Goal: Task Accomplishment & Management: Complete application form

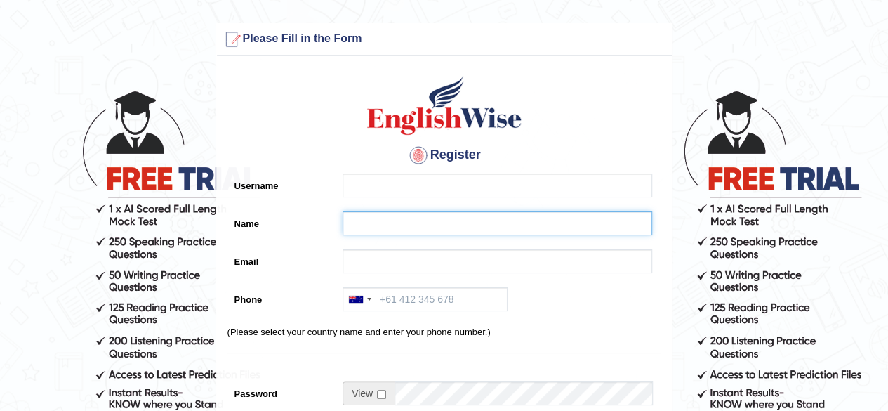
click at [365, 222] on input "Name" at bounding box center [498, 223] width 310 height 24
paste input "Neelam Rani"
type input "Neelam Rani"
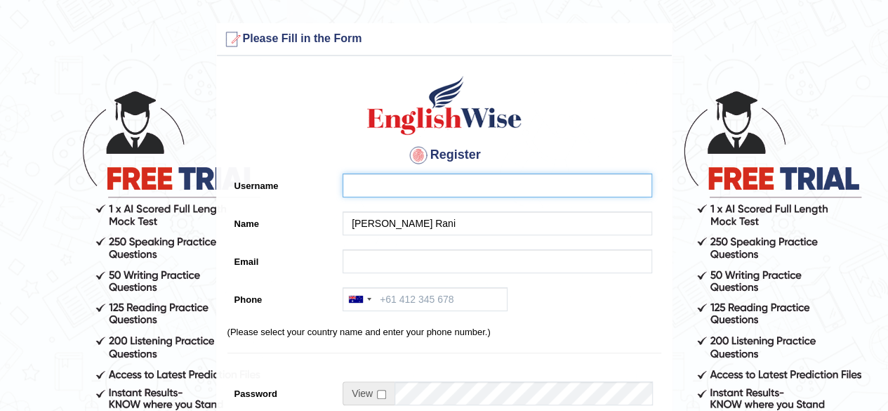
click at [362, 183] on input "Username" at bounding box center [498, 185] width 310 height 24
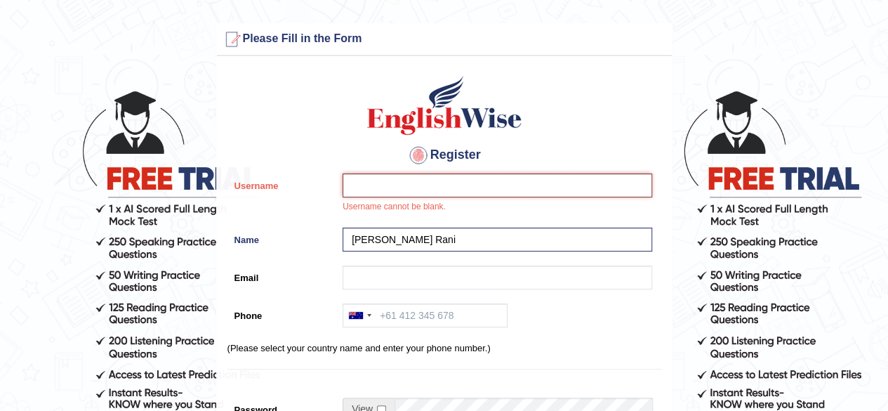
paste input "neelam_parramatta"
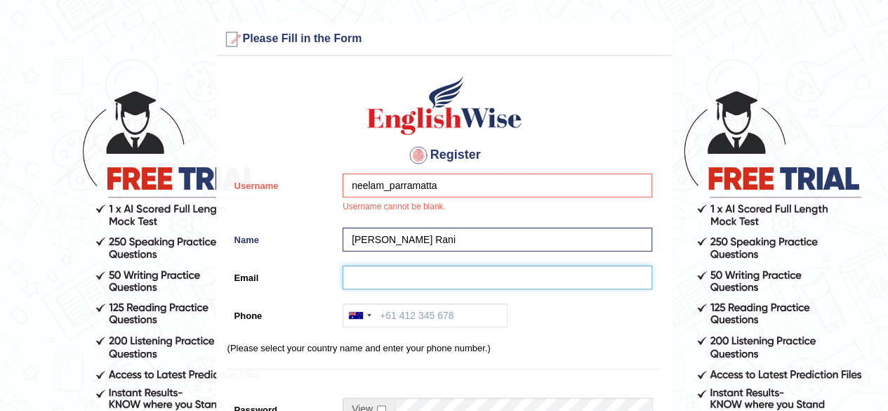
click at [381, 275] on input "Email" at bounding box center [498, 277] width 310 height 24
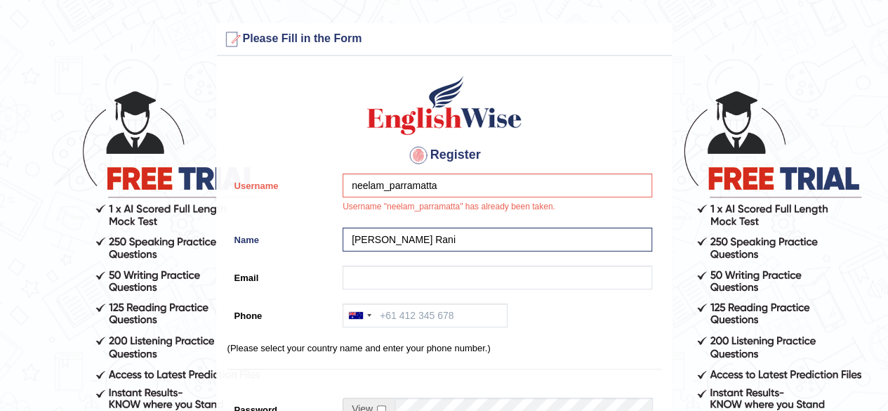
click at [332, 252] on div "Name Neelam Rani" at bounding box center [445, 243] width 434 height 31
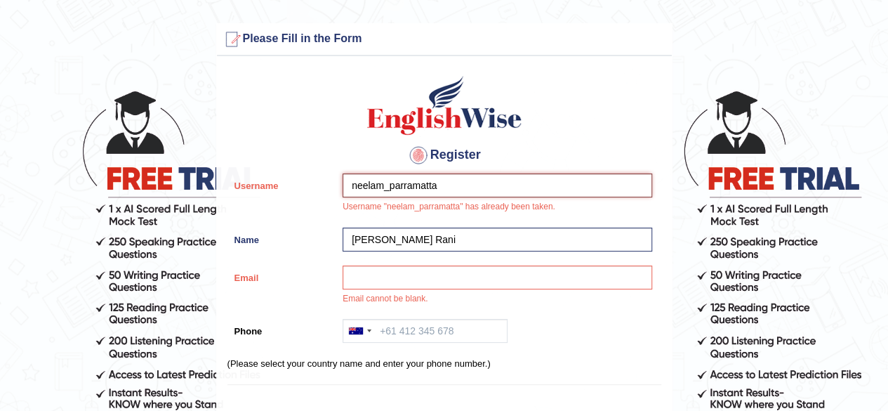
click at [385, 190] on input "neelam_parramatta" at bounding box center [498, 185] width 310 height 24
type input "neelamrani_parramatta"
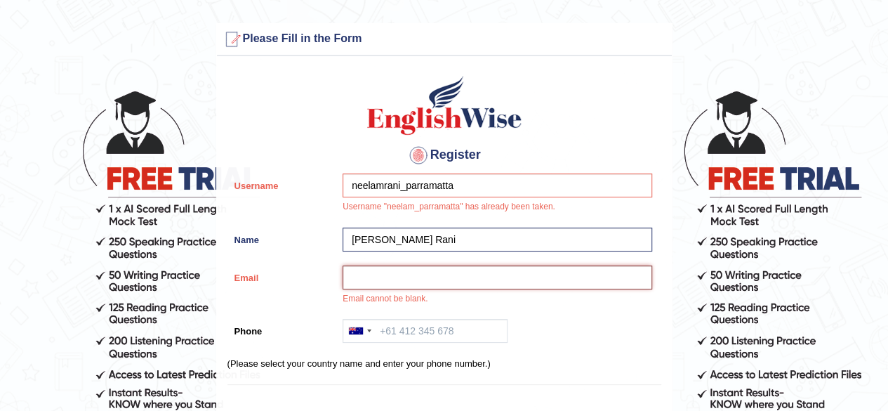
click at [377, 284] on input "Email" at bounding box center [498, 277] width 310 height 24
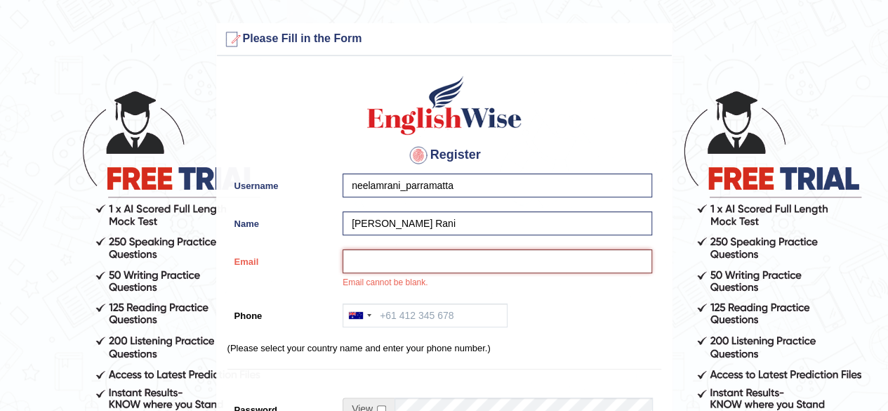
click at [436, 255] on input "Email" at bounding box center [498, 261] width 310 height 24
paste input "neelamrani15054@gmail.com"
type input "neelamrani15054@gmail.com"
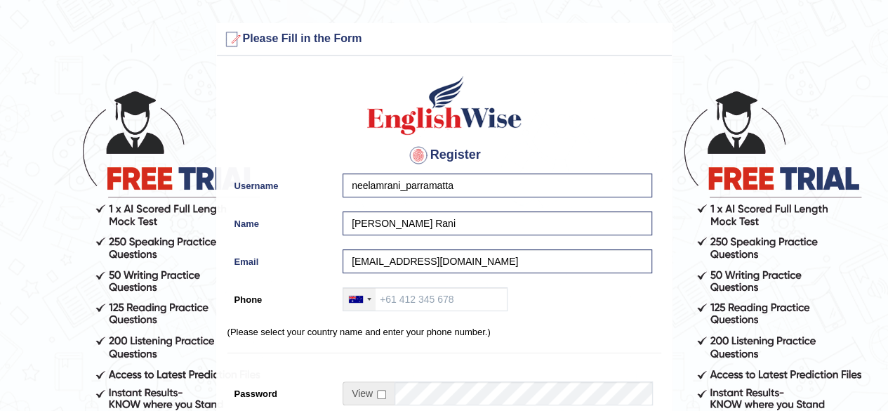
click at [365, 292] on div at bounding box center [359, 299] width 32 height 22
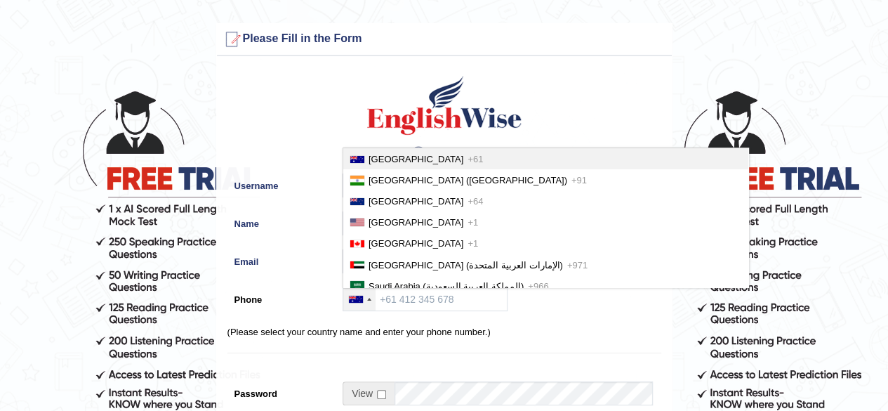
click at [376, 161] on span "Australia" at bounding box center [416, 159] width 95 height 11
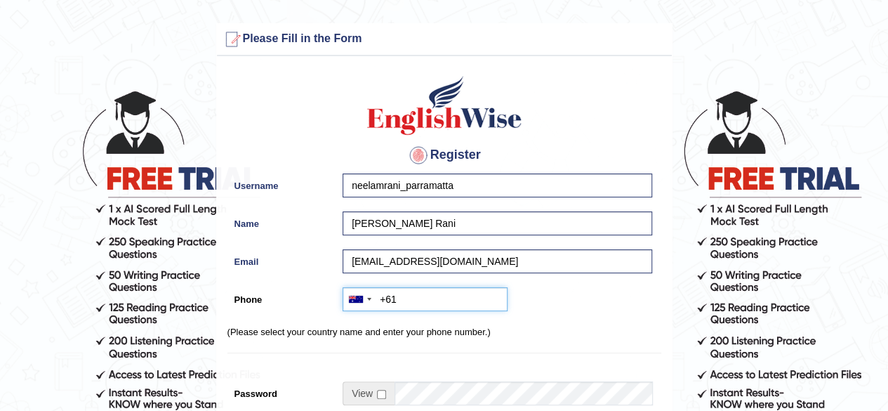
paste input "0468 351 170"
type input "+61468351170"
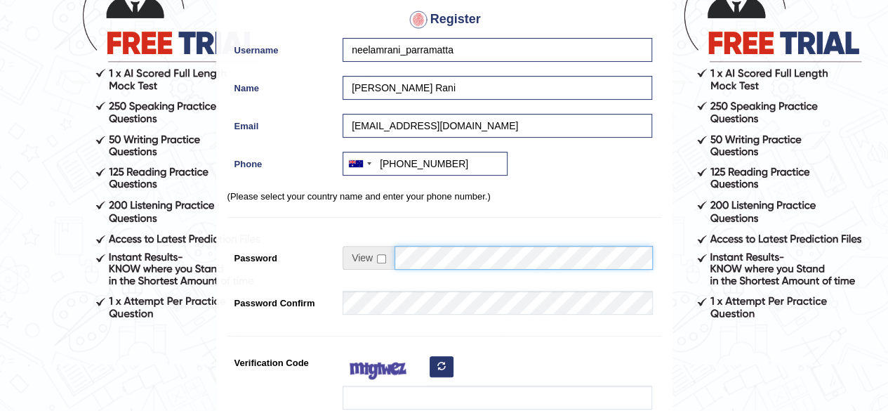
scroll to position [138, 0]
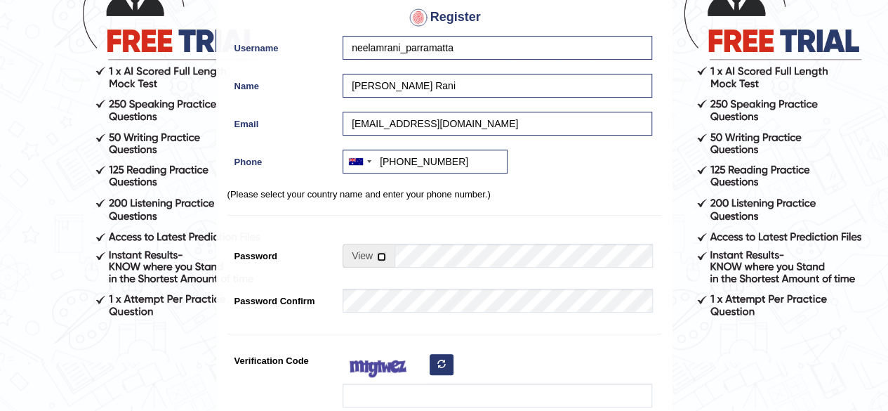
click at [380, 260] on input "checkbox" at bounding box center [381, 256] width 9 height 9
checkbox input "true"
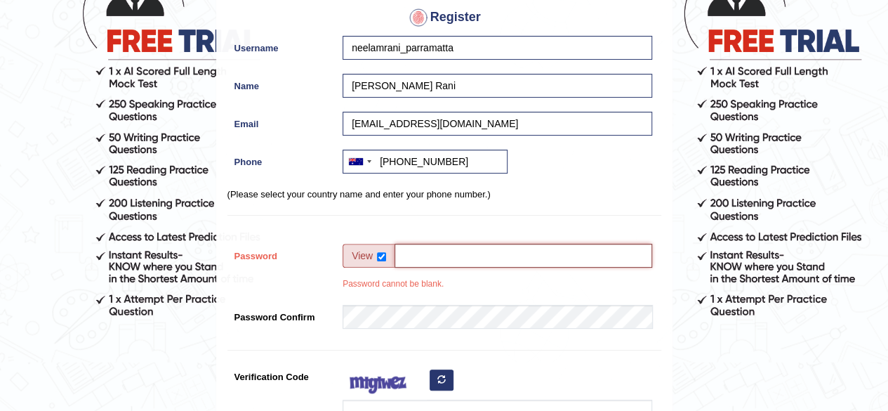
click at [447, 246] on input "Password" at bounding box center [524, 256] width 258 height 24
type input "englishwise"
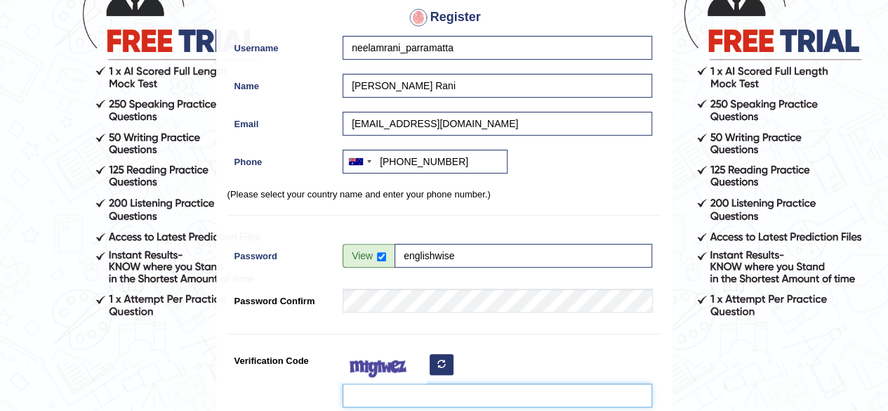
click at [385, 388] on input "Verification Code" at bounding box center [498, 395] width 310 height 24
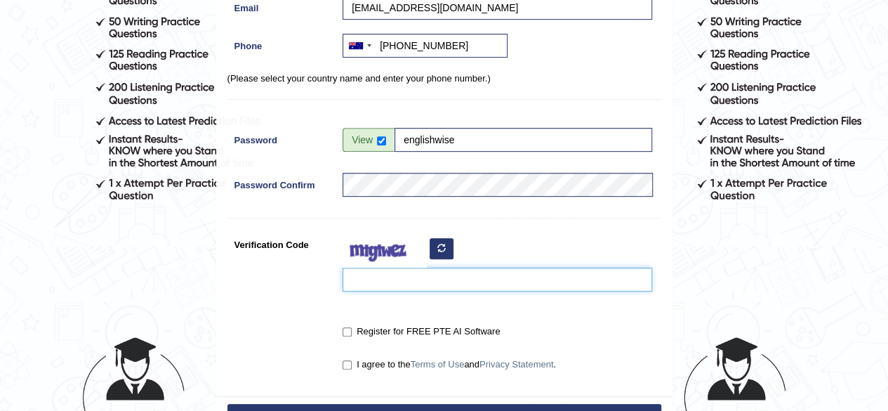
scroll to position [258, 0]
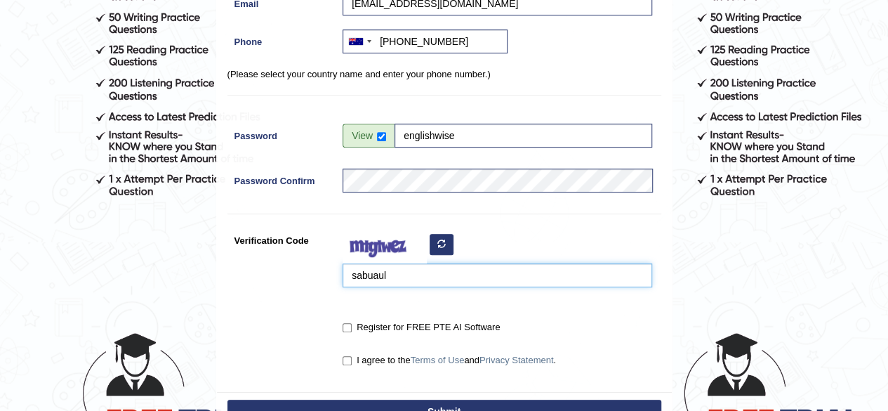
type input "sabuaul"
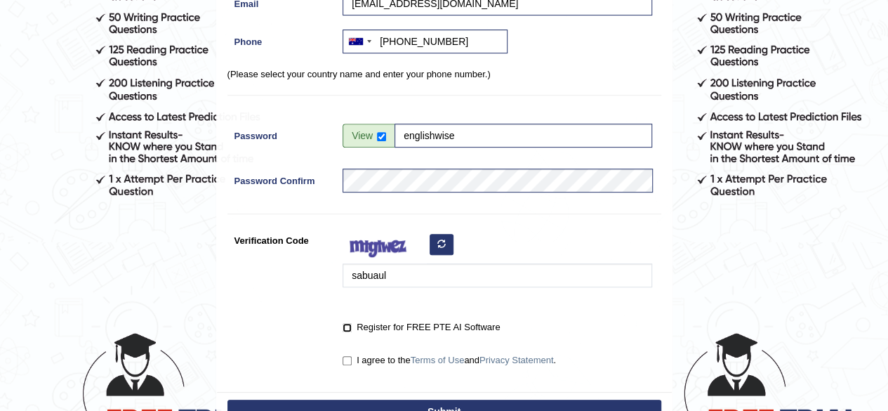
click at [350, 324] on input "Register for FREE PTE AI Software" at bounding box center [347, 327] width 9 height 9
checkbox input "true"
click at [348, 361] on input "I agree to the Terms of Use and Privacy Statement ." at bounding box center [347, 360] width 9 height 9
checkbox input "true"
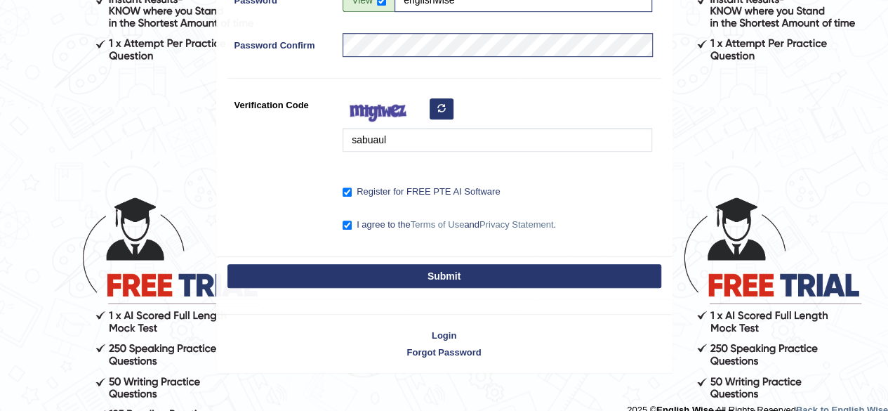
click at [559, 266] on button "Submit" at bounding box center [445, 276] width 434 height 24
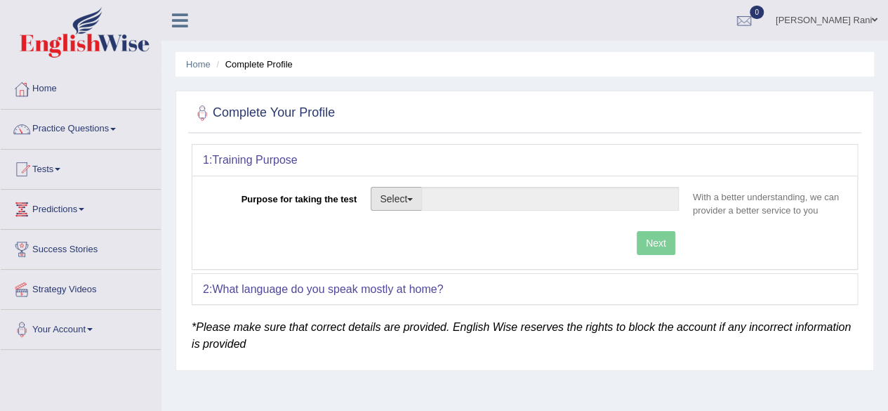
click at [409, 197] on button "Select" at bounding box center [396, 199] width 51 height 24
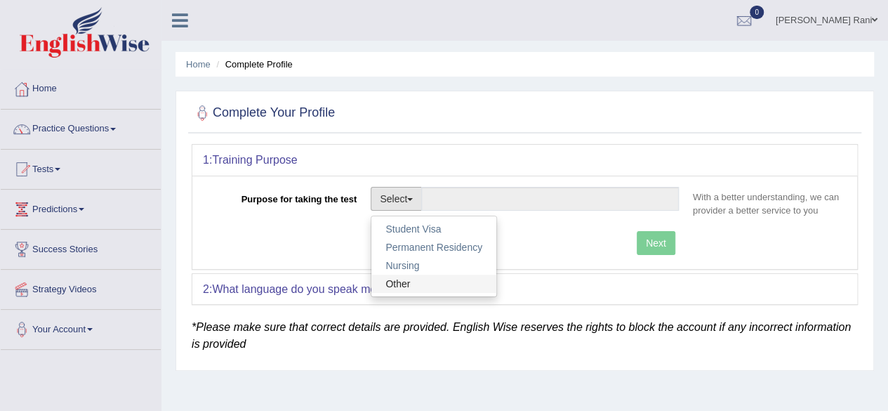
click at [400, 278] on link "Other" at bounding box center [434, 284] width 125 height 18
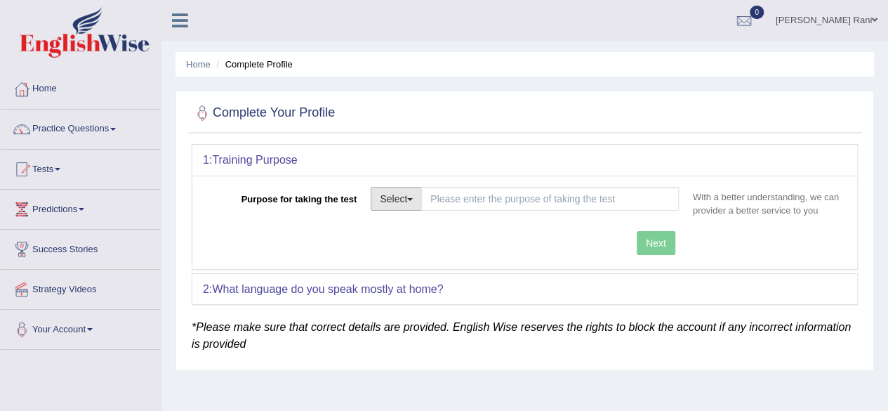
click at [419, 201] on button "Select" at bounding box center [396, 199] width 51 height 24
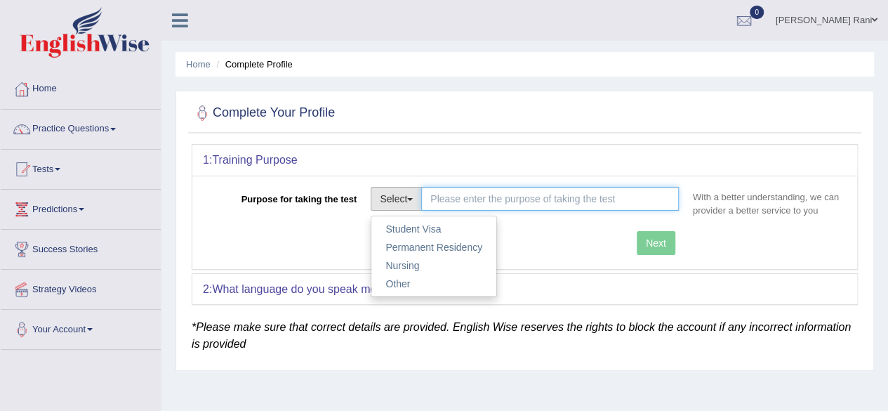
click at [465, 202] on input "Purpose for taking the test" at bounding box center [550, 199] width 258 height 24
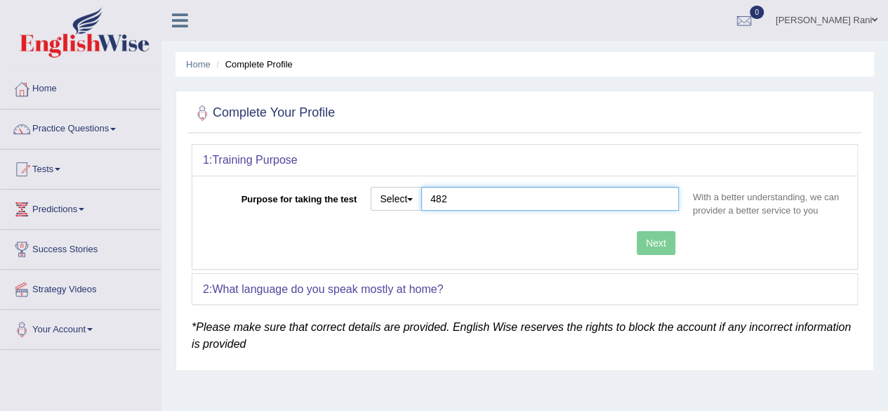
type input "482"
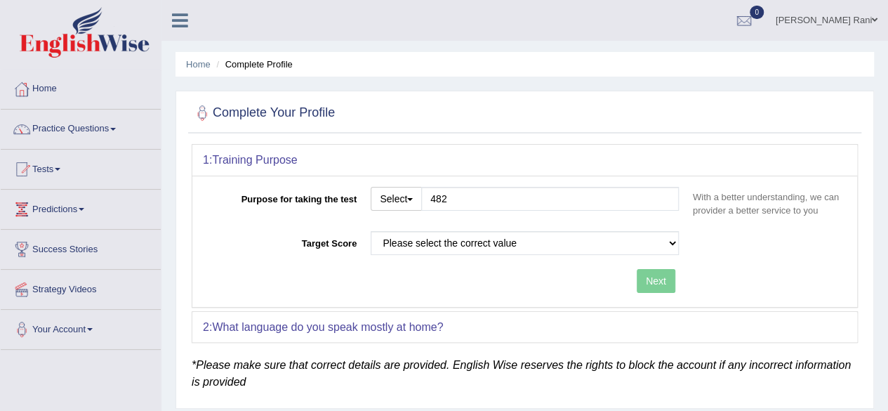
click at [662, 242] on div "Purpose for taking the test Select Student Visa Permanent Residency Nursing Oth…" at bounding box center [524, 241] width 665 height 131
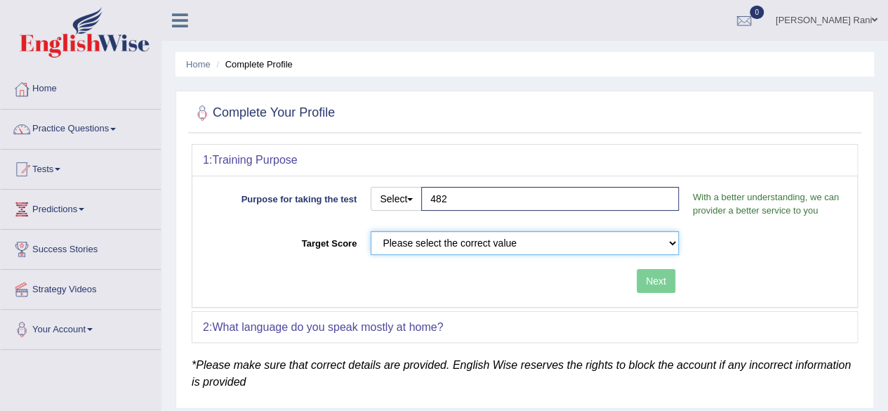
click at [552, 251] on select "Please select the correct value 50 (6 bands) 58 (6.5 bands) 65 (7 bands) 79 (8 …" at bounding box center [525, 243] width 308 height 24
select select "50"
click at [371, 231] on select "Please select the correct value 50 (6 bands) 58 (6.5 bands) 65 (7 bands) 79 (8 …" at bounding box center [525, 243] width 308 height 24
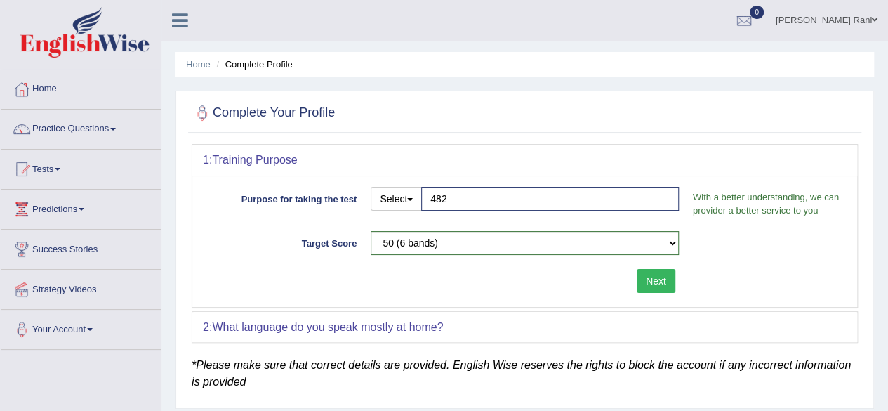
click at [661, 272] on button "Next" at bounding box center [656, 281] width 39 height 24
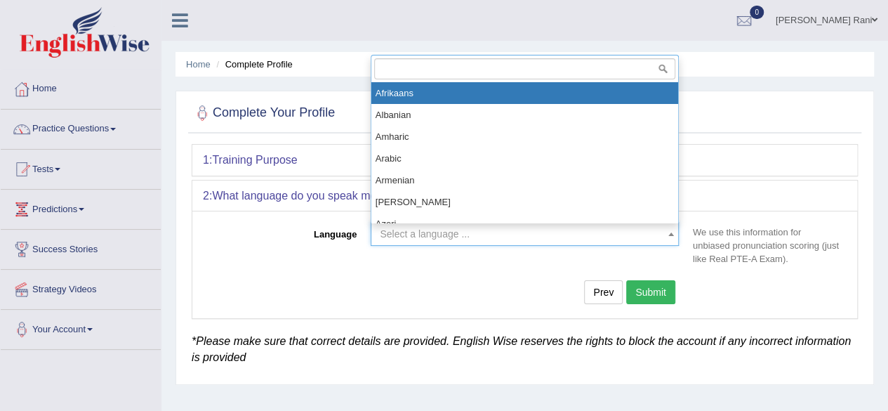
click at [471, 239] on span "Select a language ..." at bounding box center [521, 234] width 282 height 14
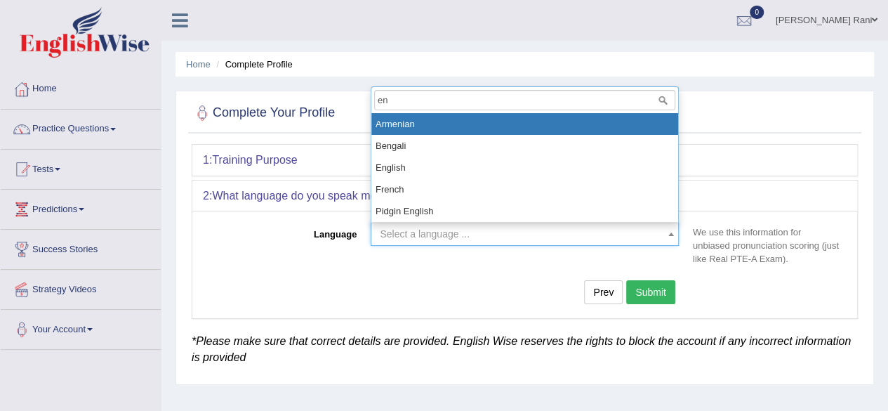
type input "eng"
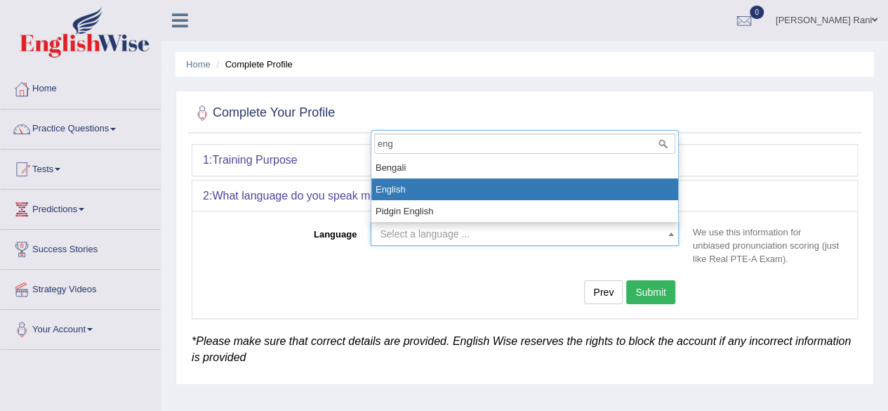
select select "English"
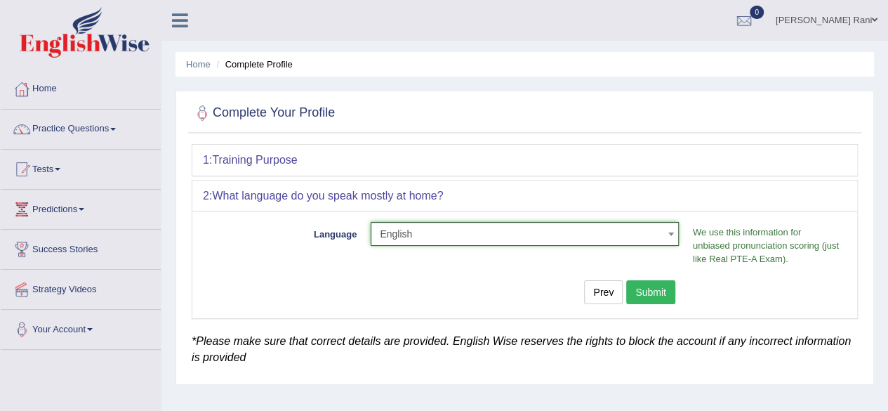
click at [654, 284] on button "Submit" at bounding box center [651, 292] width 49 height 24
